Goal: Information Seeking & Learning: Find specific fact

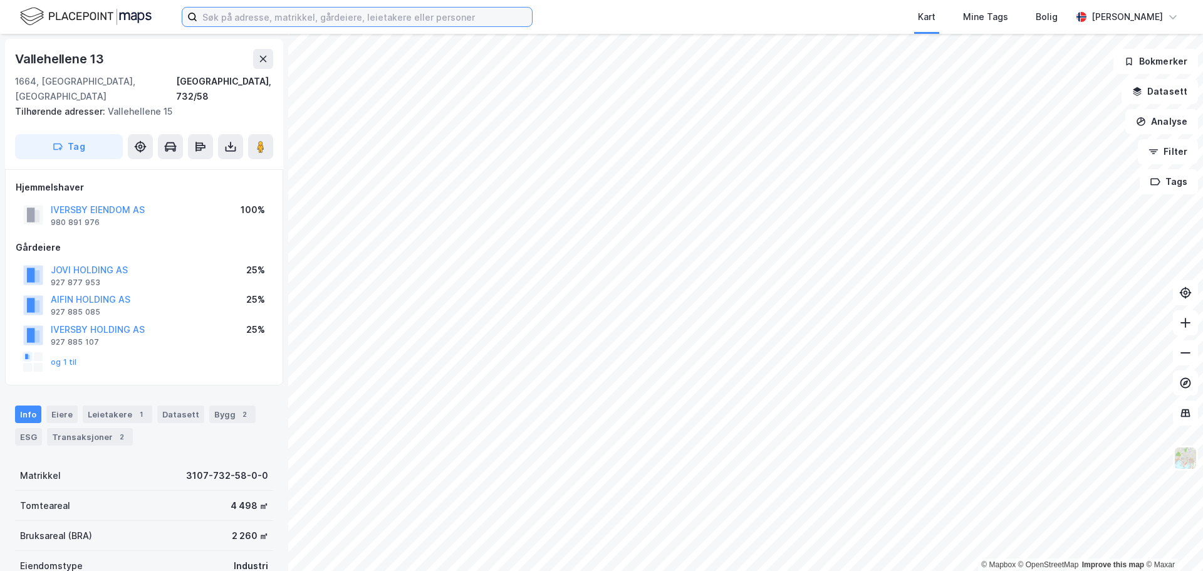
click at [238, 19] on input at bounding box center [364, 17] width 335 height 19
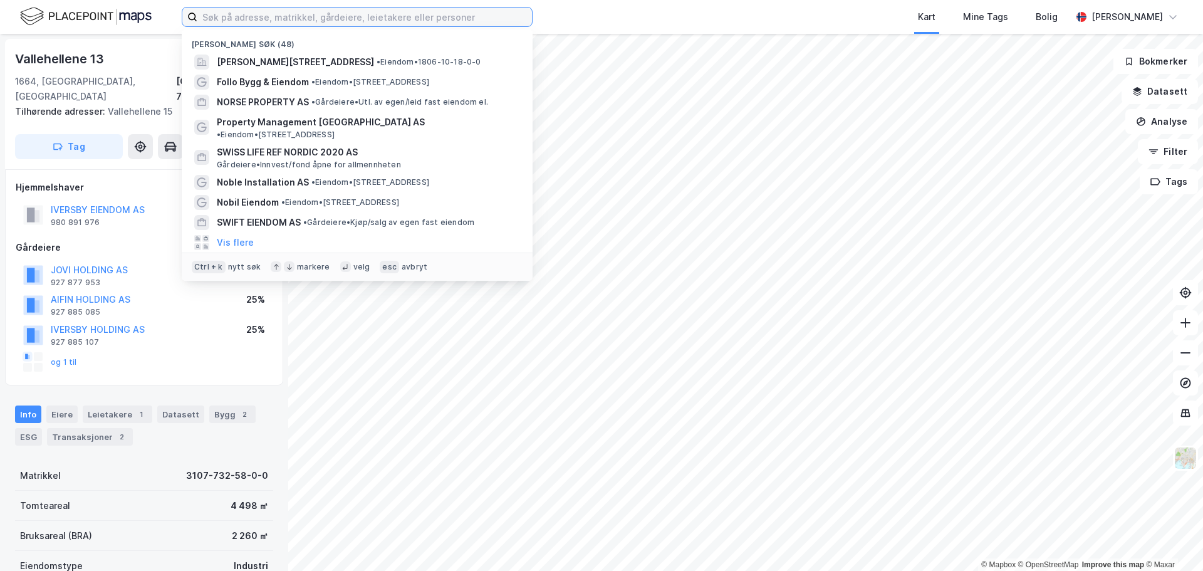
paste input "[STREET_ADDRESS]"
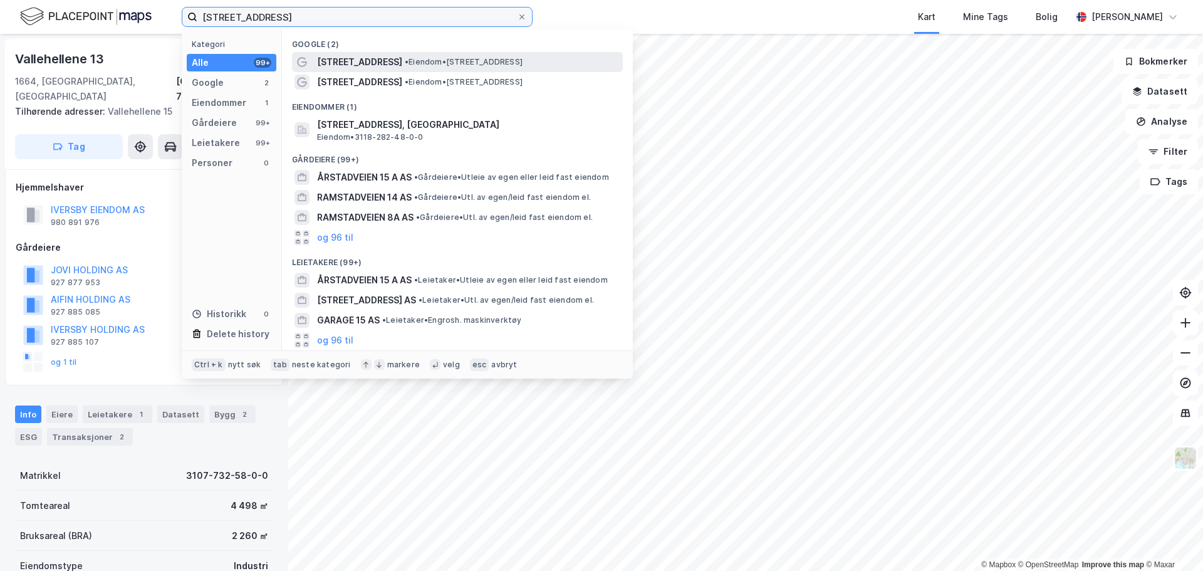
type input "[STREET_ADDRESS]"
click at [438, 65] on span "• Eiendom • [STREET_ADDRESS]" at bounding box center [464, 62] width 118 height 10
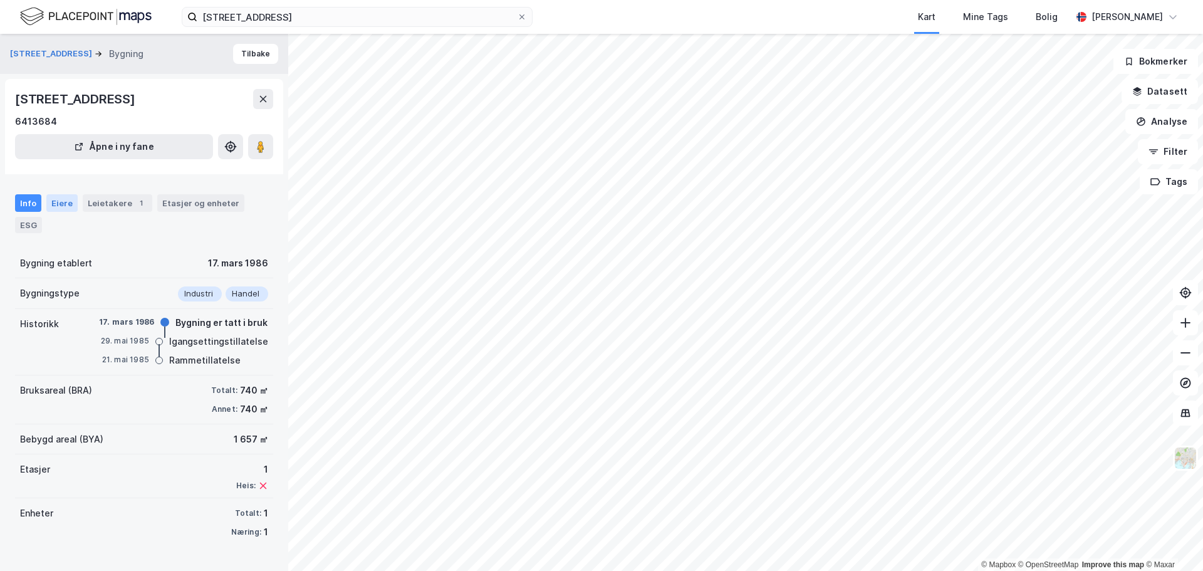
click at [56, 206] on div "Eiere" at bounding box center [61, 203] width 31 height 18
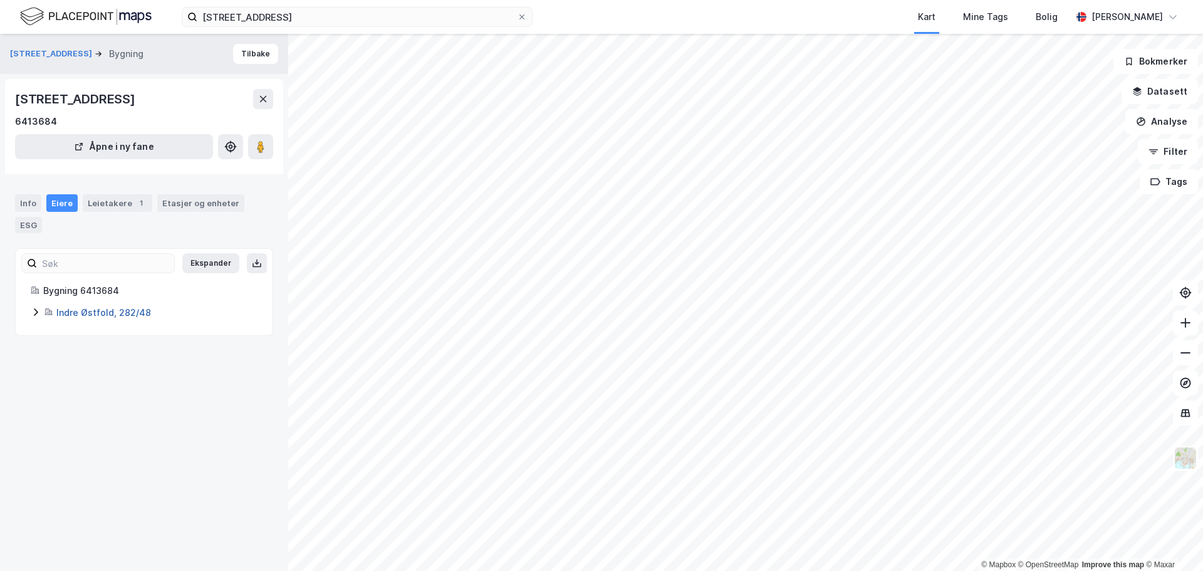
click at [89, 311] on link "Indre Østfold, 282/48" at bounding box center [103, 312] width 95 height 11
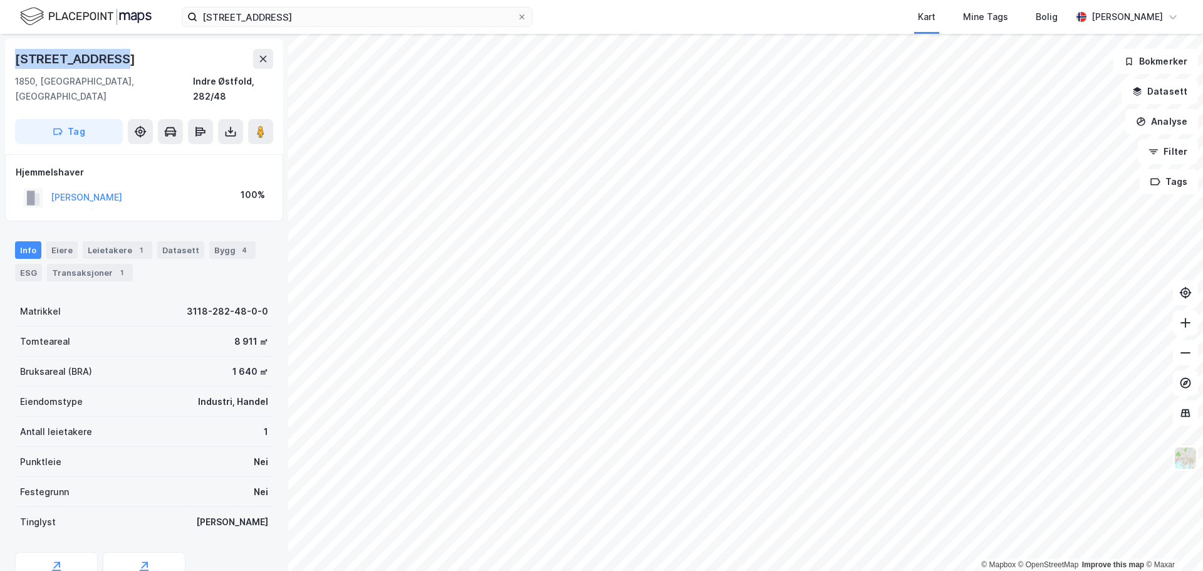
drag, startPoint x: 114, startPoint y: 60, endPoint x: 17, endPoint y: 57, distance: 97.2
click at [17, 57] on div "[STREET_ADDRESS]" at bounding box center [76, 59] width 123 height 20
copy div "[STREET_ADDRESS]"
